Goal: Transaction & Acquisition: Purchase product/service

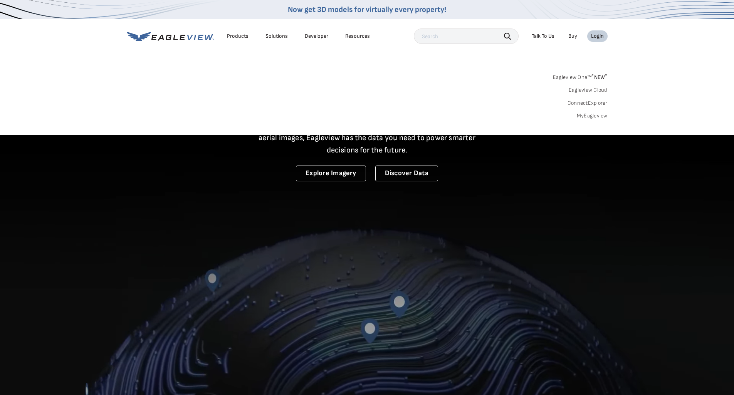
click at [583, 117] on link "MyEagleview" at bounding box center [592, 116] width 31 height 7
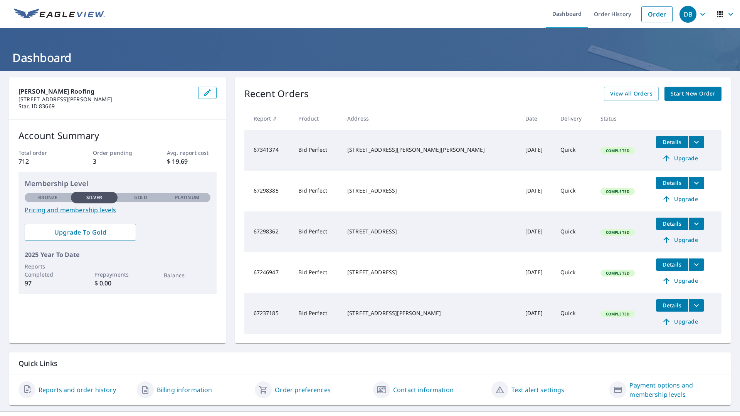
click at [684, 94] on span "Start New Order" at bounding box center [693, 94] width 45 height 10
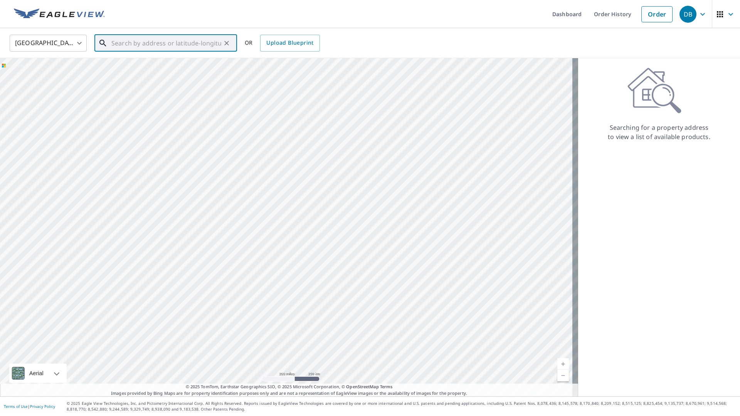
paste input "511 S De Clark Ave, Emmett, ID 83617"
click at [210, 68] on span "511 S De Clark Ave" at bounding box center [170, 65] width 121 height 9
type input "511 S De Clark Ave Emmett, ID 83617"
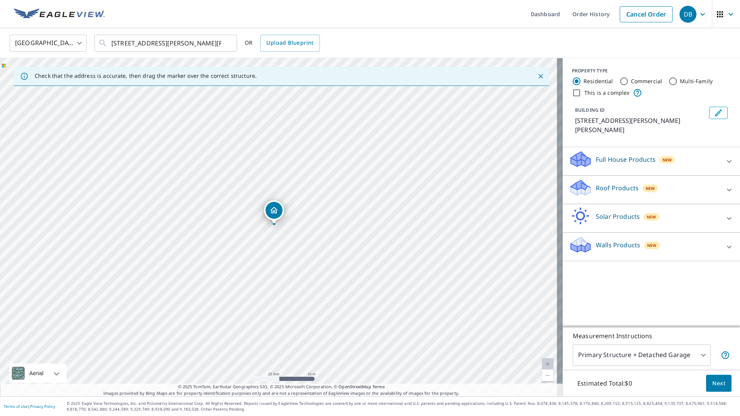
drag, startPoint x: 291, startPoint y: 244, endPoint x: 296, endPoint y: 204, distance: 40.1
click at [296, 204] on div "511 S De Clark Ave Emmett, ID 83617" at bounding box center [281, 227] width 563 height 338
click at [616, 183] on p "Roof Products" at bounding box center [617, 187] width 43 height 9
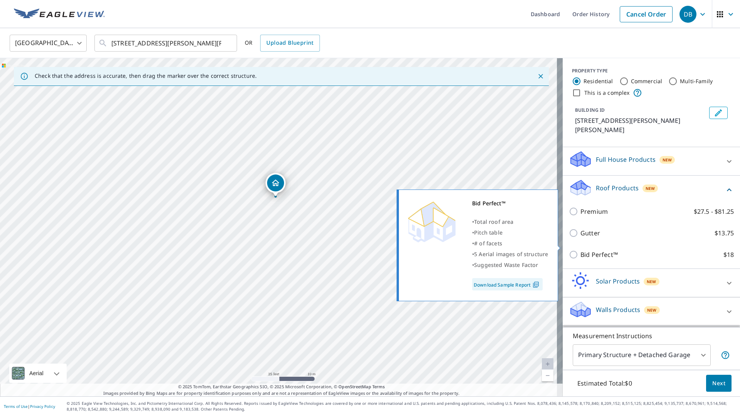
click at [598, 250] on p "Bid Perfect™" at bounding box center [598, 254] width 37 height 9
click at [580, 250] on input "Bid Perfect™ $18" at bounding box center [575, 254] width 12 height 9
checkbox input "true"
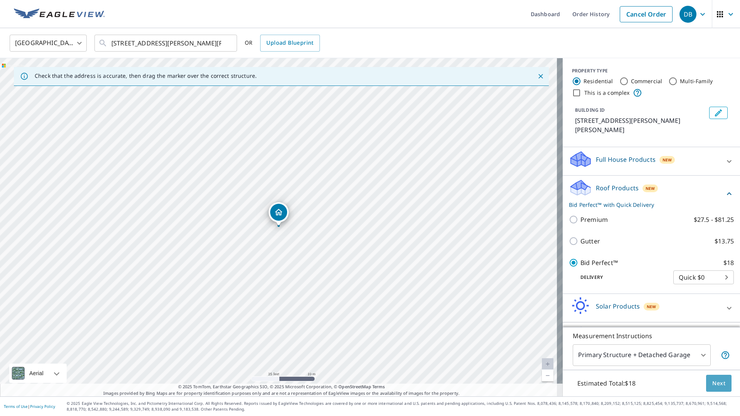
click at [712, 380] on span "Next" at bounding box center [718, 384] width 13 height 10
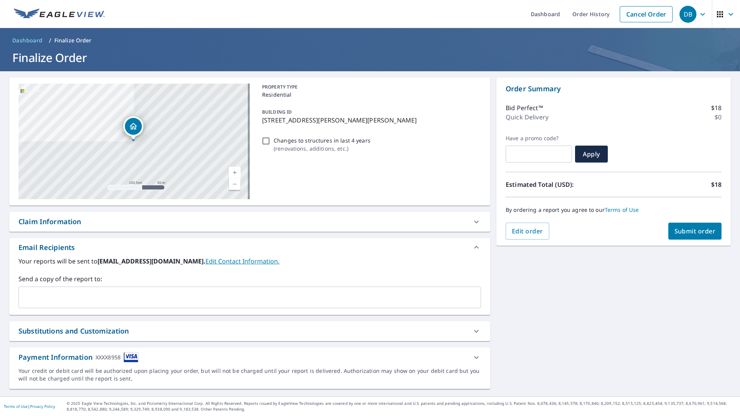
click at [674, 234] on span "Submit order" at bounding box center [694, 231] width 41 height 8
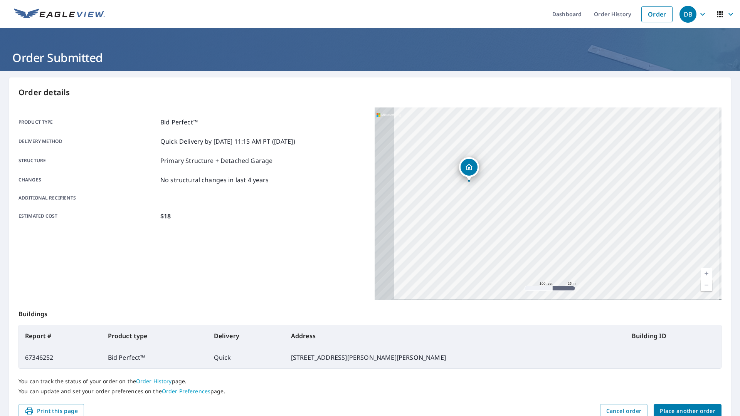
drag, startPoint x: 498, startPoint y: 230, endPoint x: 589, endPoint y: 226, distance: 90.6
click at [589, 226] on div "511 S De Clark Ave Emmett, ID 83617" at bounding box center [548, 204] width 347 height 193
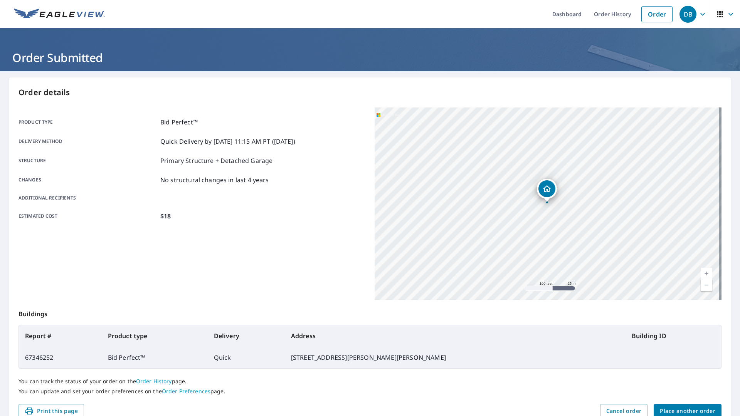
click at [563, 45] on header "Order Submitted" at bounding box center [370, 49] width 740 height 43
click at [564, 15] on link "Dashboard" at bounding box center [567, 14] width 42 height 28
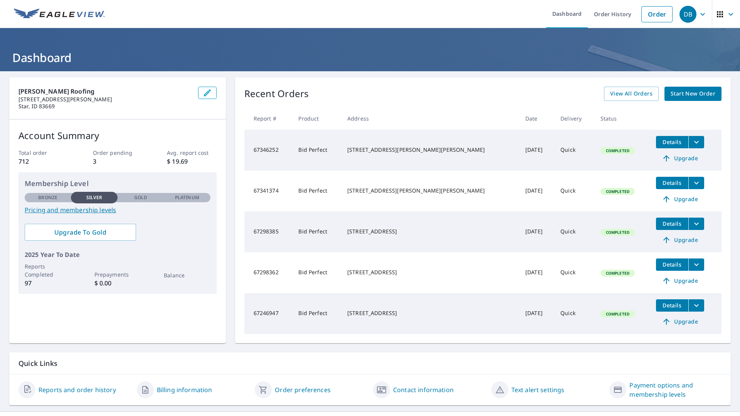
click at [692, 145] on icon "filesDropdownBtn-67346252" at bounding box center [696, 142] width 9 height 9
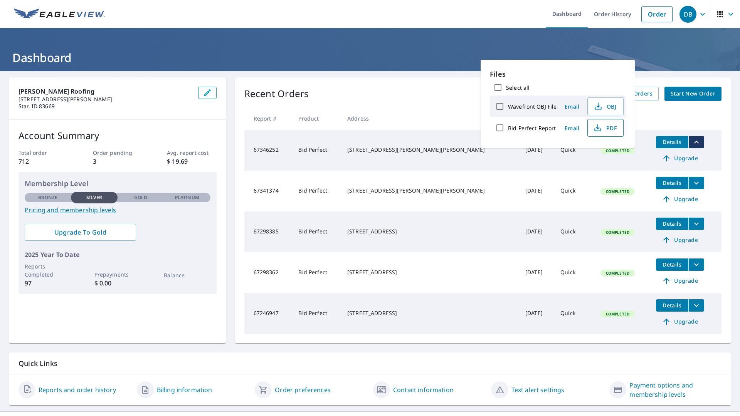
click at [604, 125] on span "PDF" at bounding box center [604, 127] width 25 height 9
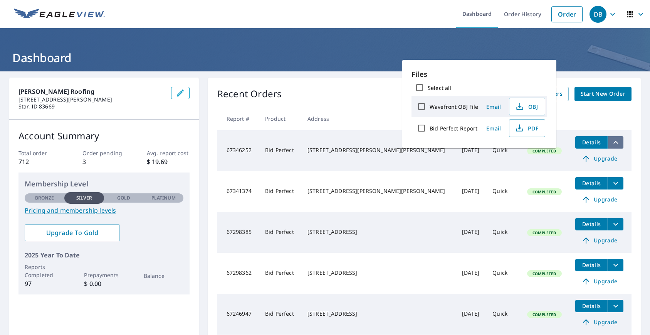
click at [611, 142] on icon "filesDropdownBtn-67346252" at bounding box center [615, 142] width 9 height 9
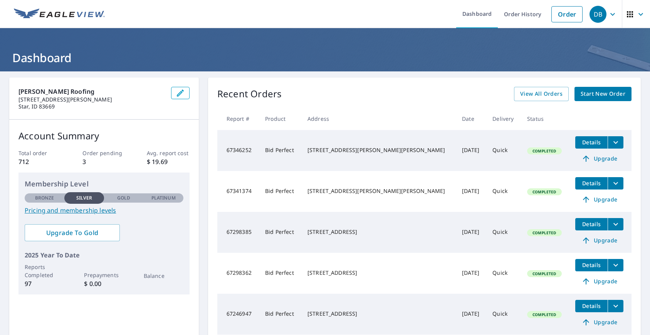
click at [611, 142] on icon "filesDropdownBtn-67346252" at bounding box center [615, 142] width 9 height 9
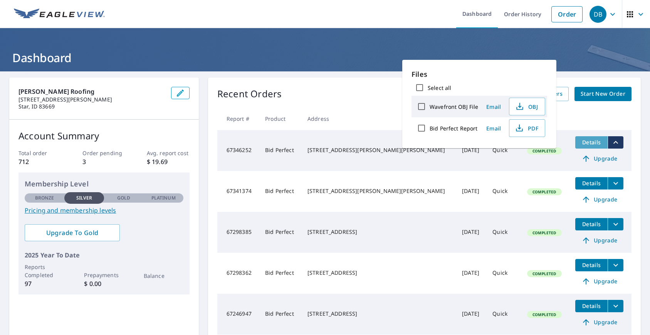
click at [580, 139] on span "Details" at bounding box center [591, 141] width 23 height 7
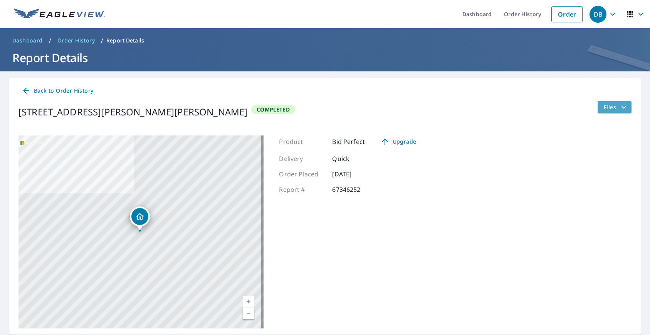
click at [597, 111] on button "Files" at bounding box center [614, 107] width 34 height 12
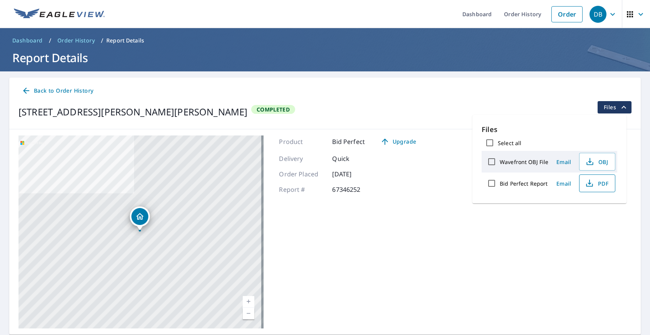
click at [592, 179] on icon "button" at bounding box center [589, 182] width 9 height 9
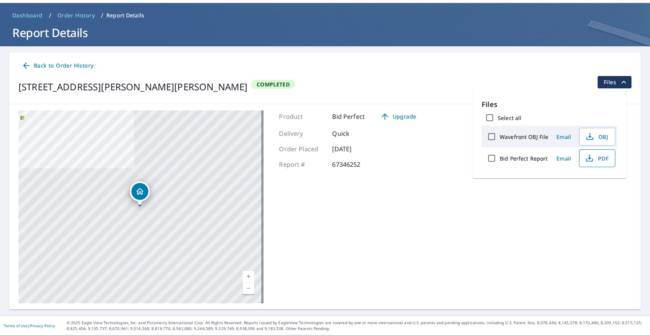
scroll to position [24, 0]
